Goal: Check status

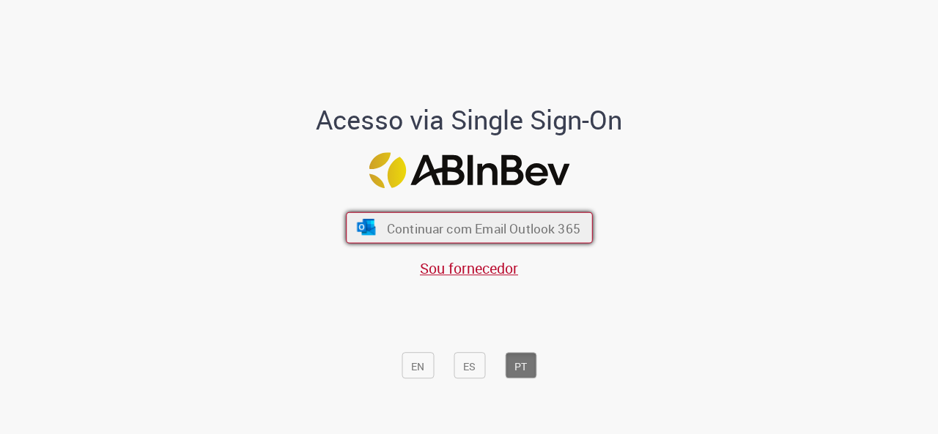
click at [468, 235] on font "Continuar com Email Outlook 365" at bounding box center [482, 228] width 193 height 17
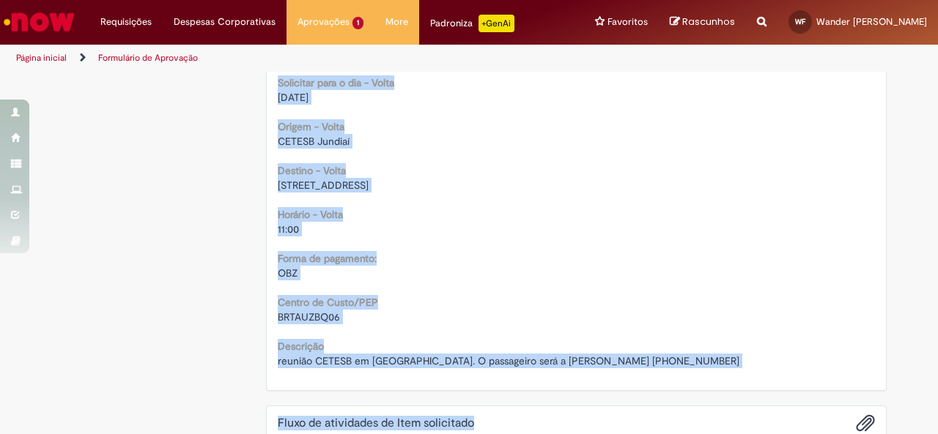
scroll to position [1354, 0]
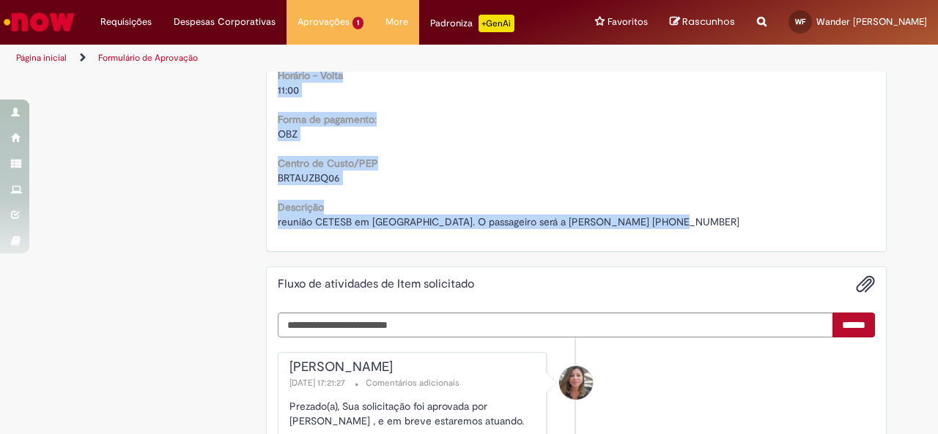
drag, startPoint x: 274, startPoint y: 86, endPoint x: 656, endPoint y: 226, distance: 406.5
copy div "Solicitação de aprovação para Item solicitado R13453467 Oferta para solicitar a…"
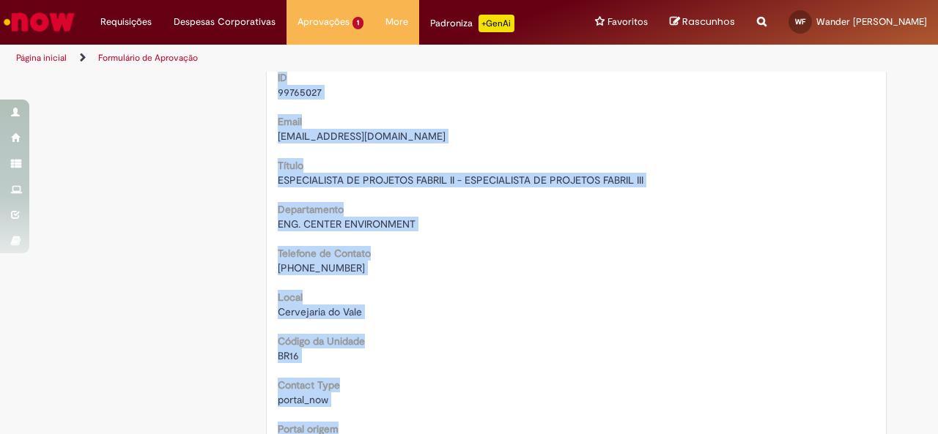
scroll to position [0, 0]
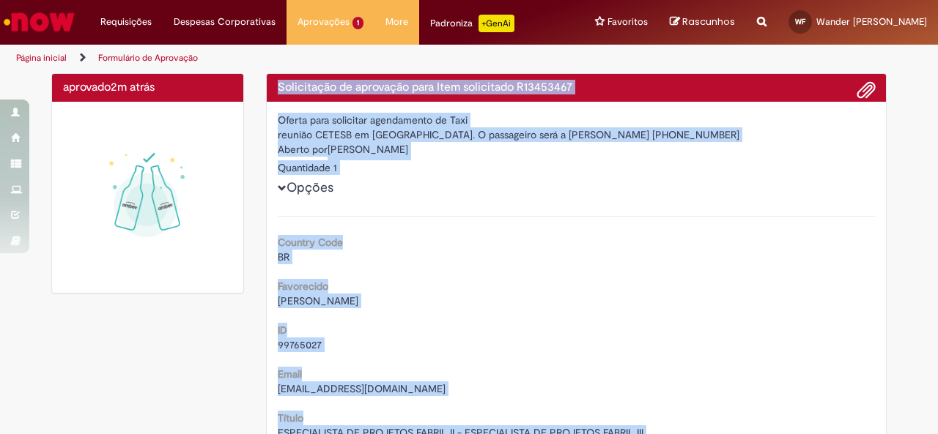
drag, startPoint x: 546, startPoint y: 113, endPoint x: 505, endPoint y: 103, distance: 42.3
copy div "Solicitação de aprovação para Item solicitado R13453467 Oferta para solicitar a…"
